Goal: Check status: Check status

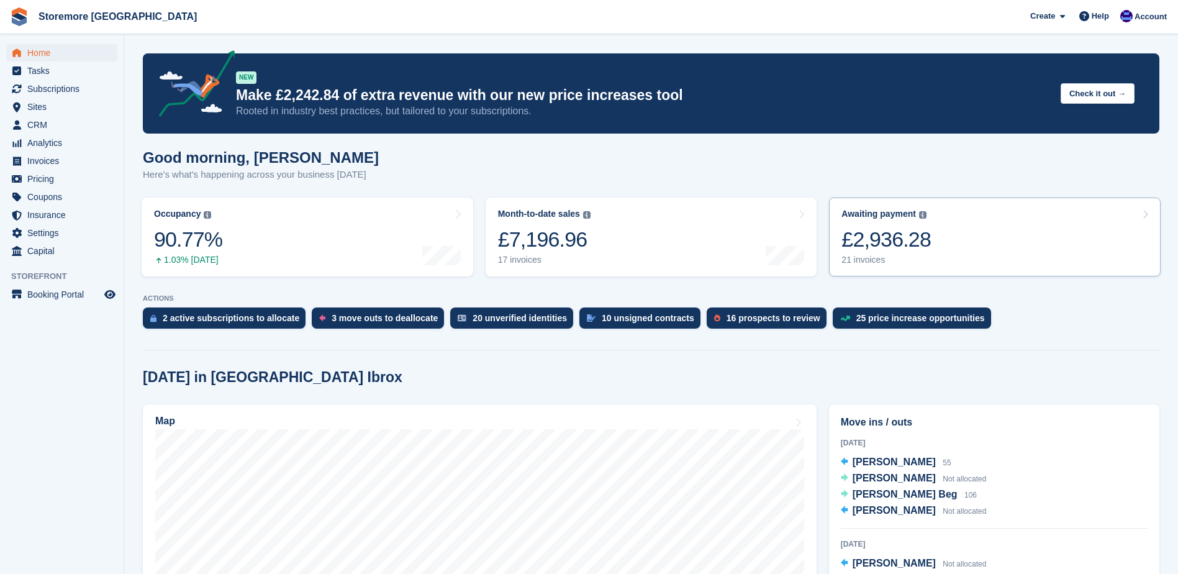
click at [866, 260] on div "21 invoices" at bounding box center [885, 260] width 89 height 11
click at [576, 230] on div "£7,196.96" at bounding box center [544, 239] width 93 height 25
